Goal: Book appointment/travel/reservation

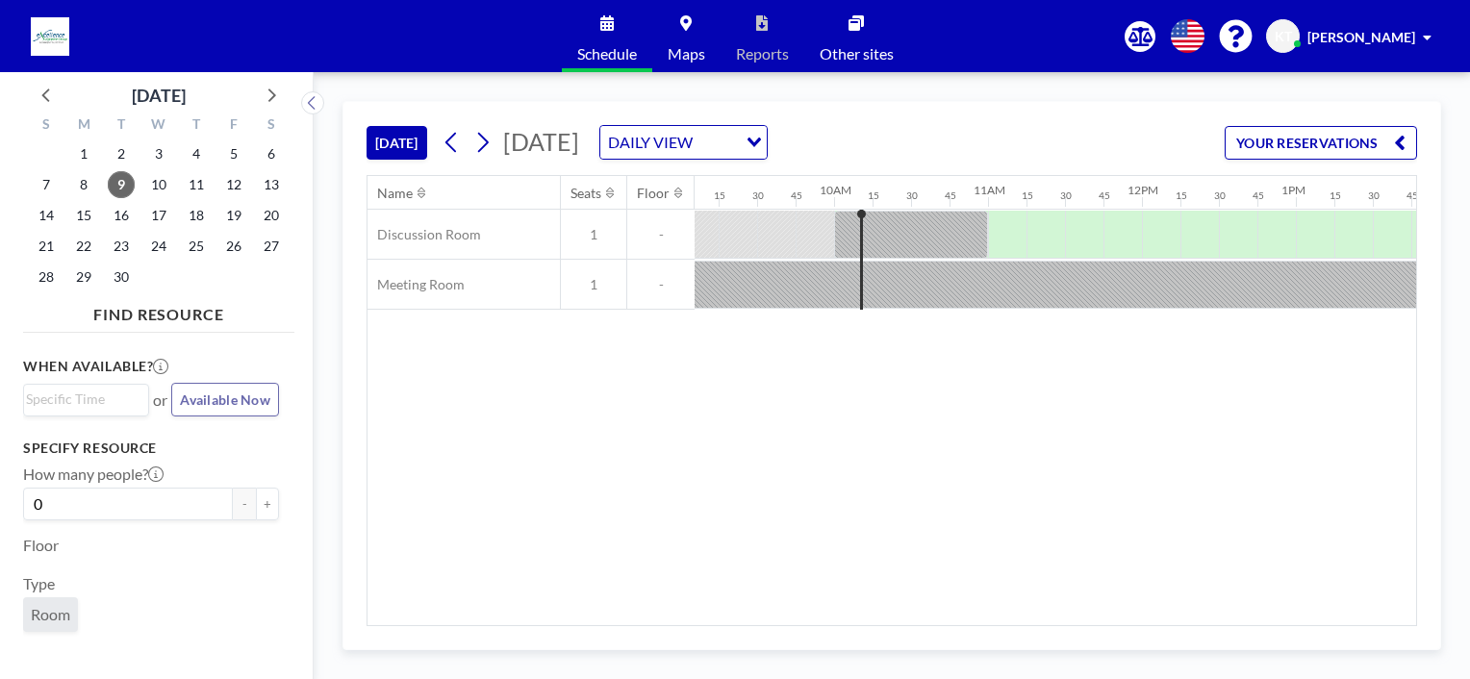
scroll to position [0, 1462]
click at [157, 187] on span "10" at bounding box center [158, 184] width 27 height 27
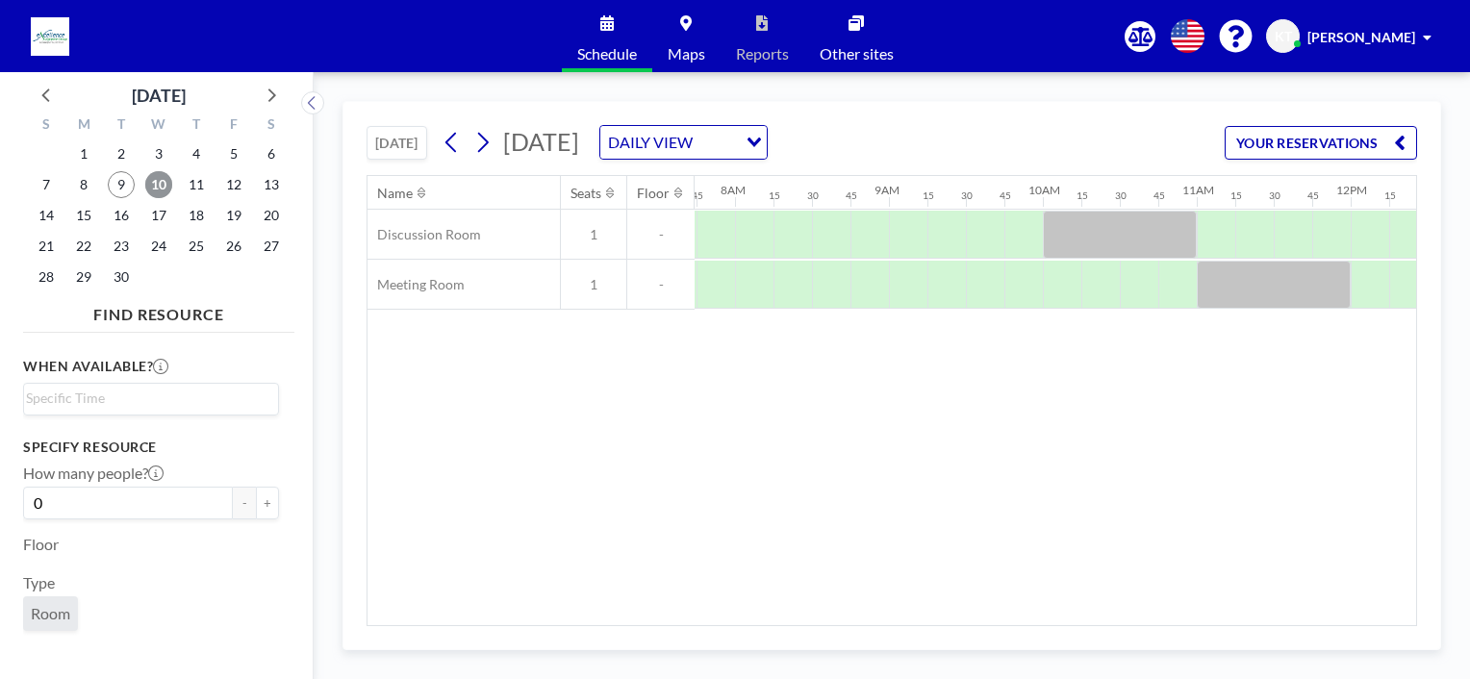
scroll to position [0, 1193]
click at [918, 286] on div at bounding box center [906, 285] width 38 height 48
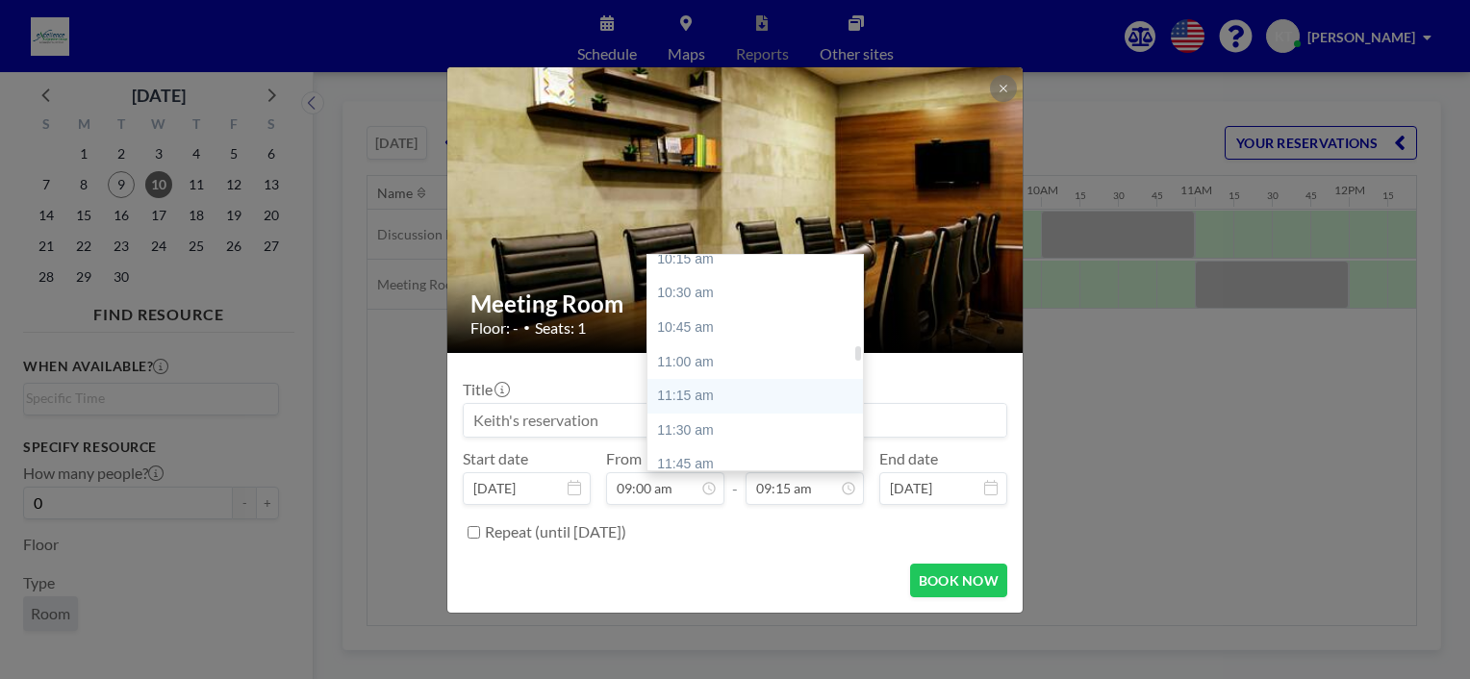
scroll to position [1458, 0]
click at [696, 330] on div "11:00 am" at bounding box center [759, 320] width 225 height 35
type input "11:00 am"
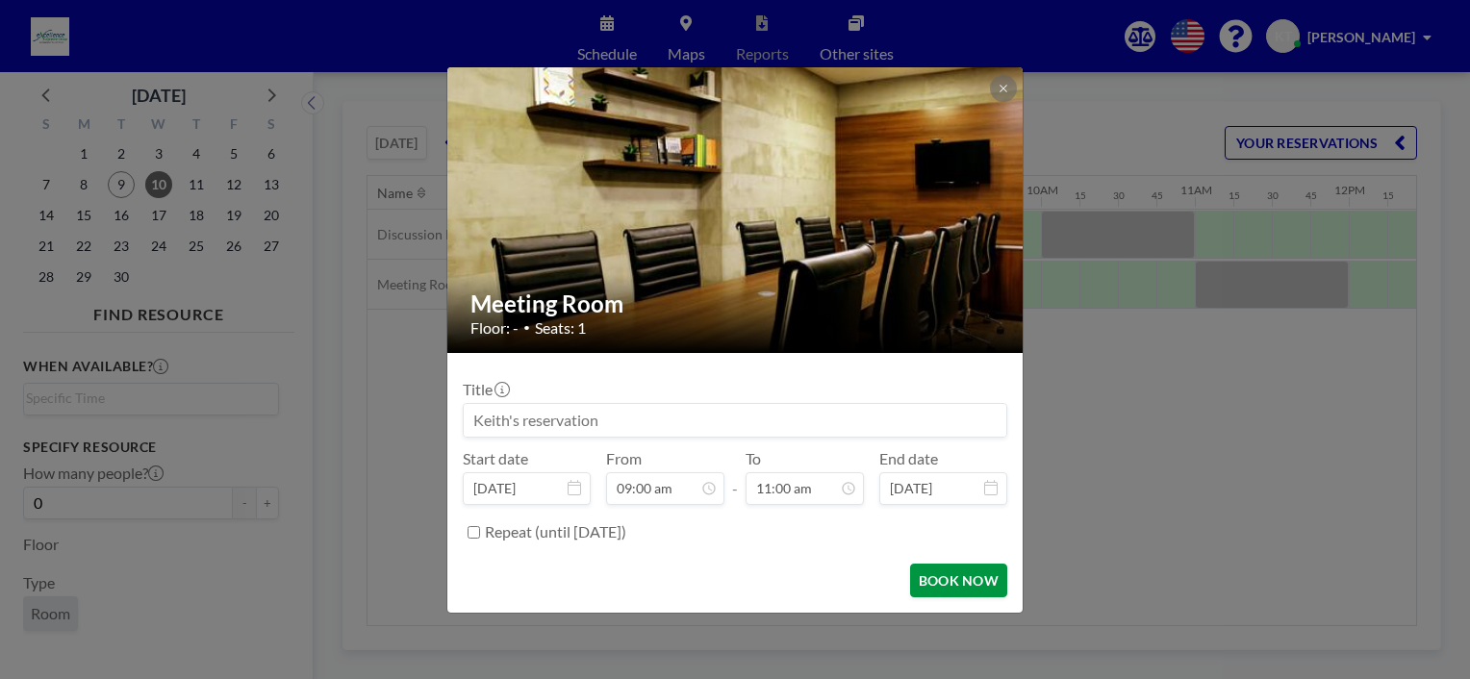
click at [950, 568] on button "BOOK NOW" at bounding box center [958, 581] width 97 height 34
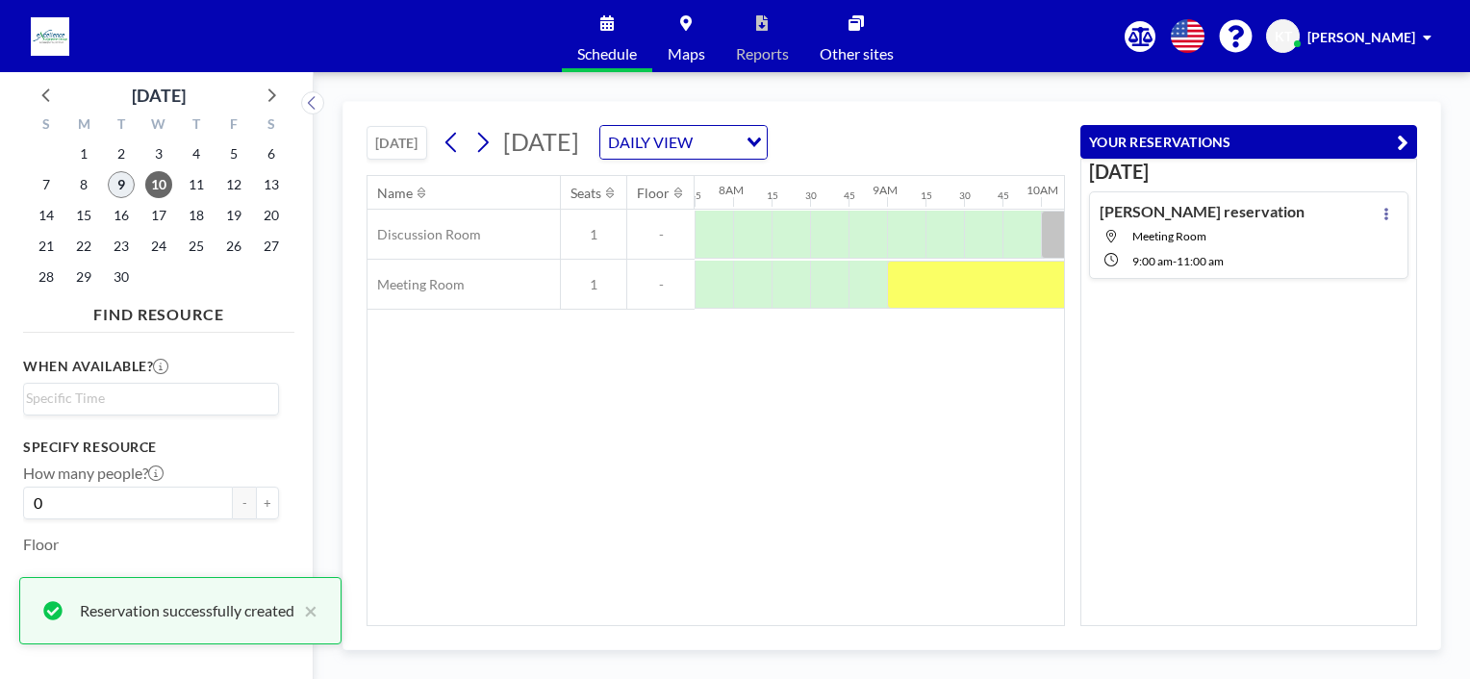
click at [123, 181] on span "9" at bounding box center [121, 184] width 27 height 27
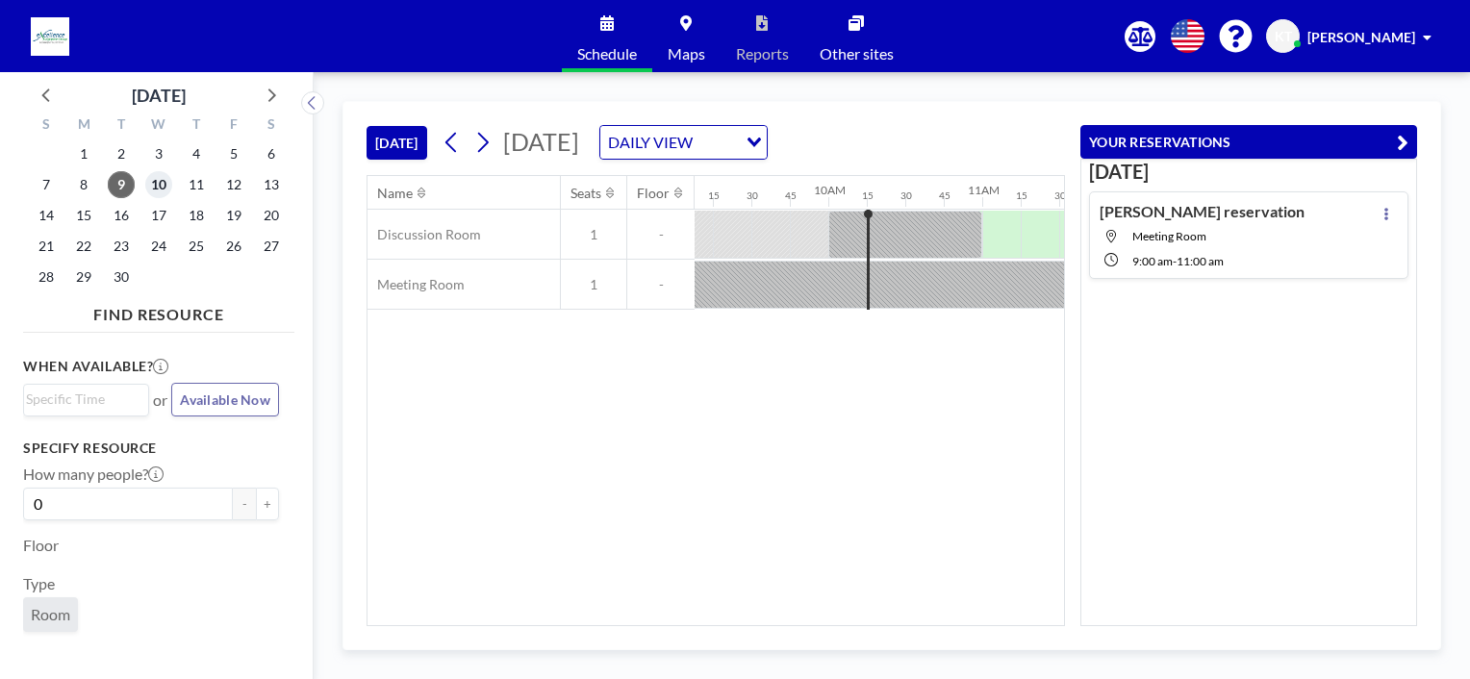
click at [162, 188] on span "10" at bounding box center [158, 184] width 27 height 27
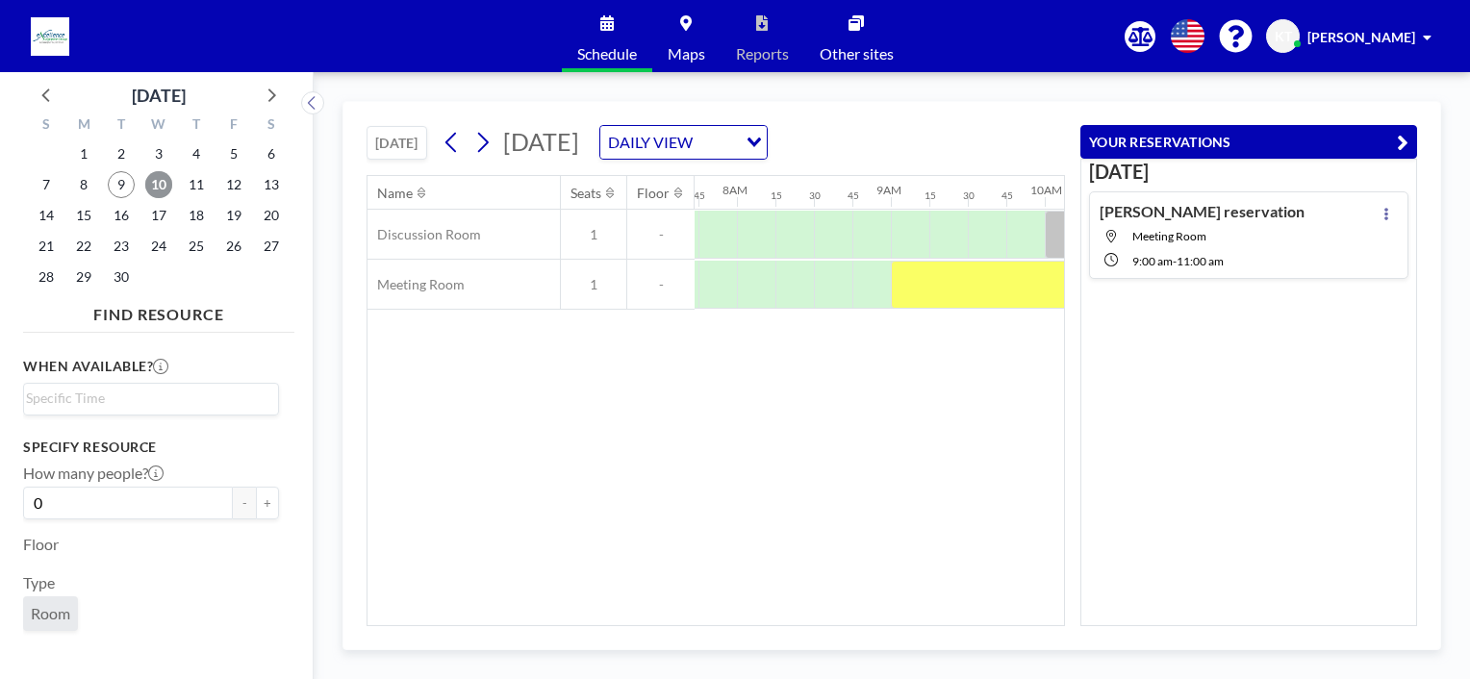
scroll to position [0, 1193]
click at [113, 186] on span "9" at bounding box center [121, 184] width 27 height 27
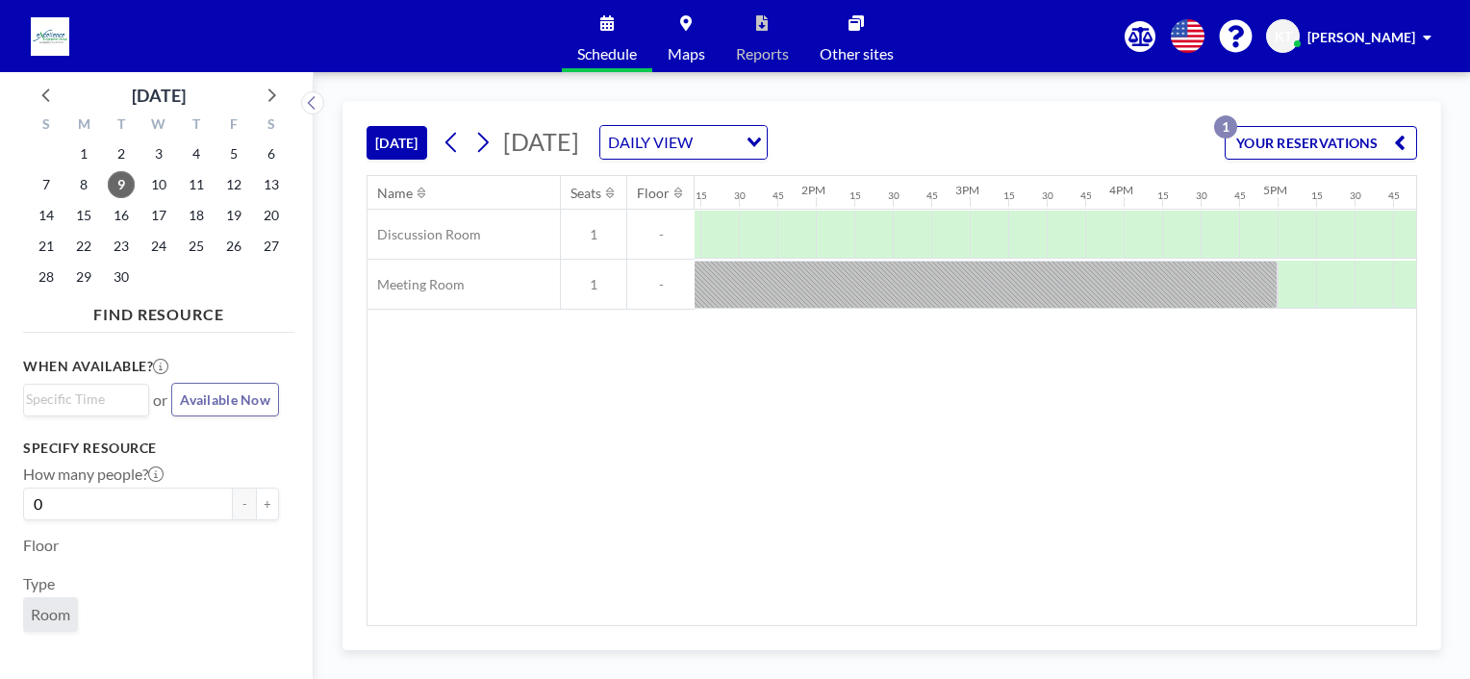
scroll to position [0, 2039]
click at [899, 233] on div at bounding box center [906, 235] width 38 height 48
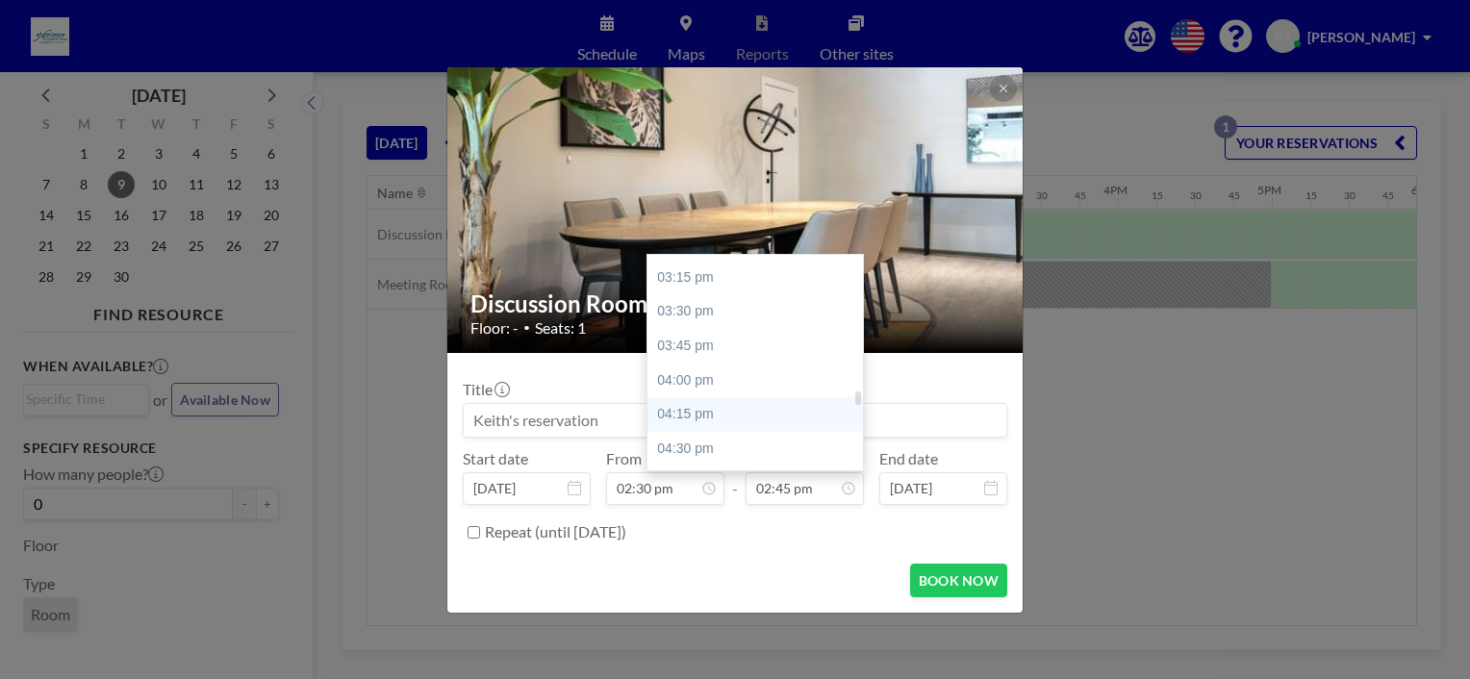
scroll to position [2116, 0]
click at [710, 347] on div "04:00 pm" at bounding box center [759, 347] width 225 height 35
type input "04:00 pm"
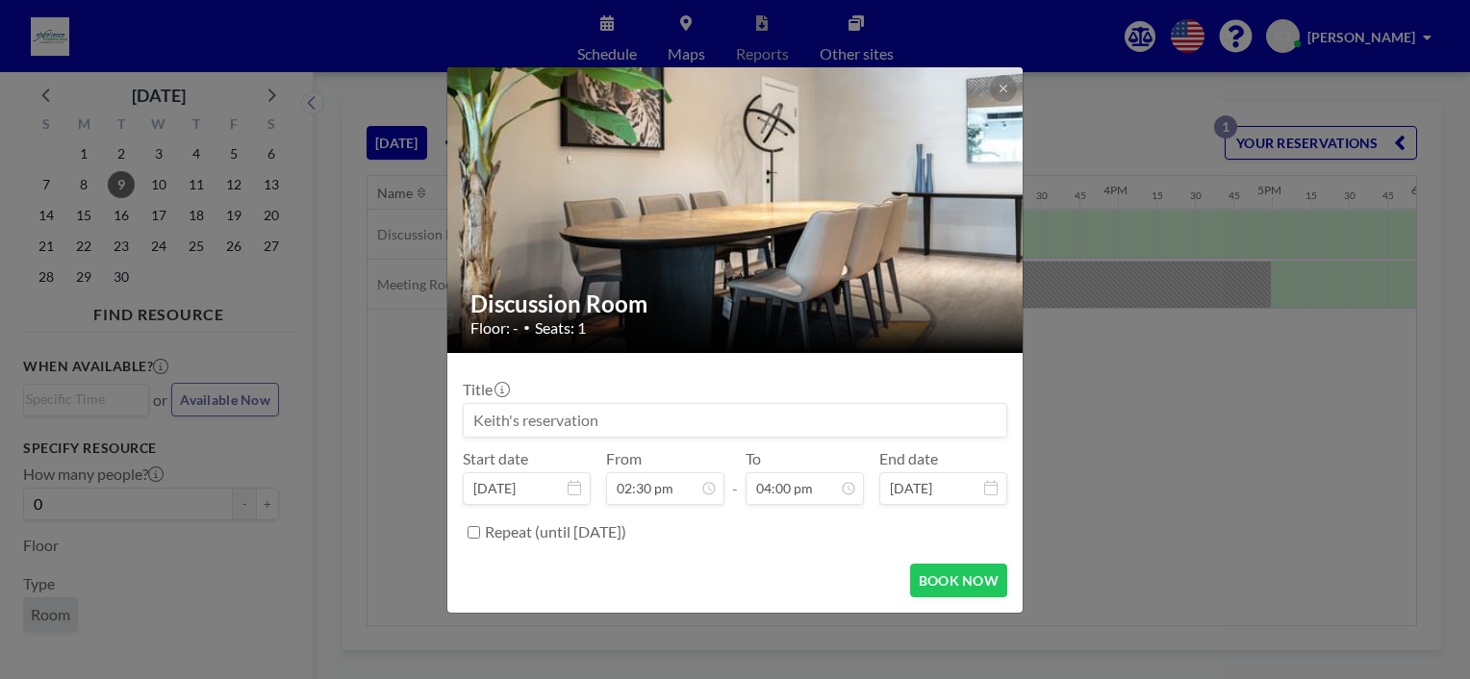
scroll to position [2191, 0]
click at [951, 578] on button "BOOK NOW" at bounding box center [958, 581] width 97 height 34
